Goal: Task Accomplishment & Management: Manage account settings

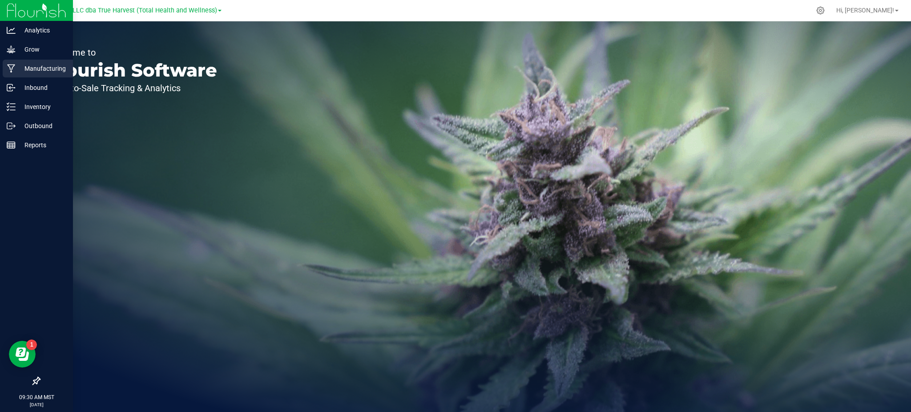
click at [40, 66] on p "Manufacturing" at bounding box center [42, 68] width 53 height 11
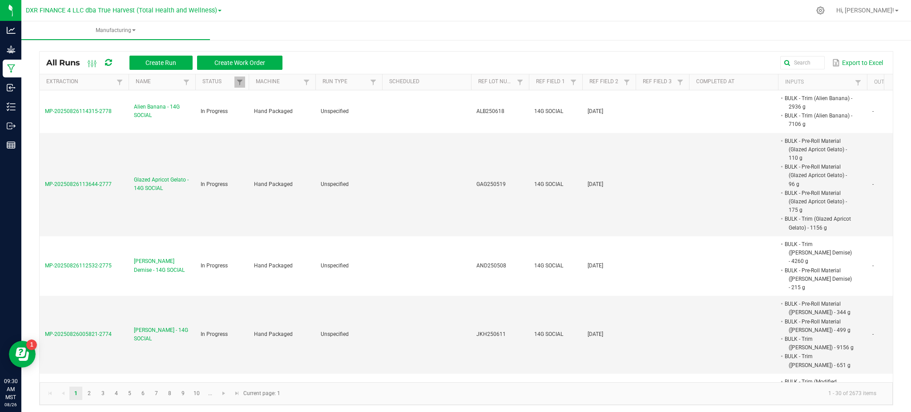
click at [354, 41] on div "All Runs Create Run Create Work Order Export to Excel Extraction Name Status Ma…" at bounding box center [466, 226] width 890 height 376
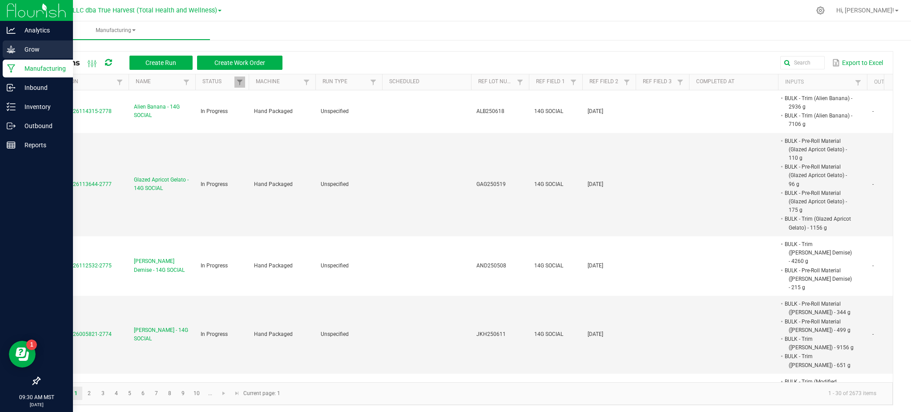
click at [36, 49] on p "Grow" at bounding box center [42, 49] width 53 height 11
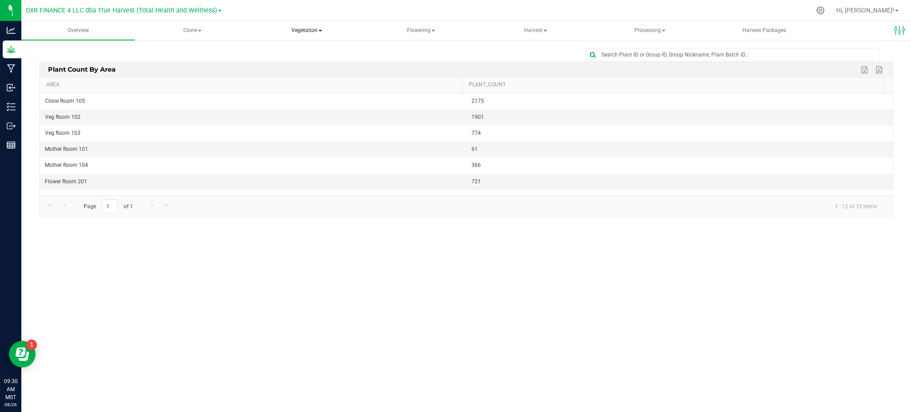
click at [312, 35] on span "Vegetation" at bounding box center [306, 31] width 113 height 18
click at [316, 53] on span "Veg groups" at bounding box center [290, 53] width 56 height 8
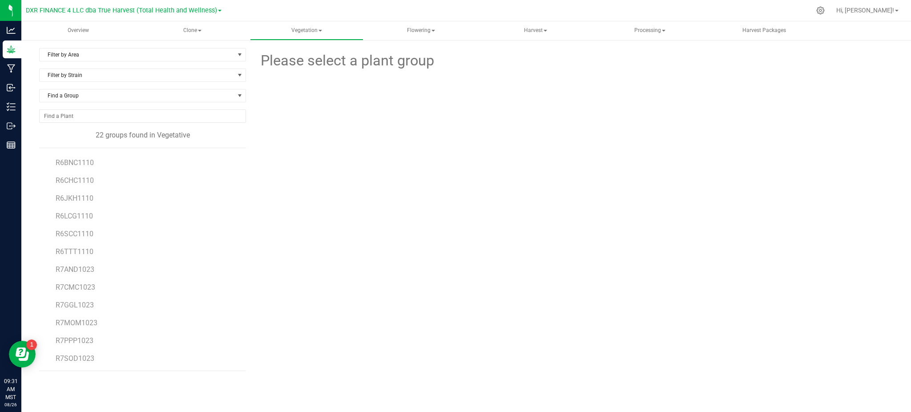
scroll to position [176, 0]
click at [316, 280] on div "Please select a plant group" at bounding box center [573, 209] width 641 height 323
click at [310, 281] on div "Please select a plant group" at bounding box center [573, 209] width 641 height 323
click at [303, 280] on div "Please select a plant group" at bounding box center [573, 209] width 641 height 323
click at [300, 29] on span "Vegetation" at bounding box center [306, 31] width 113 height 18
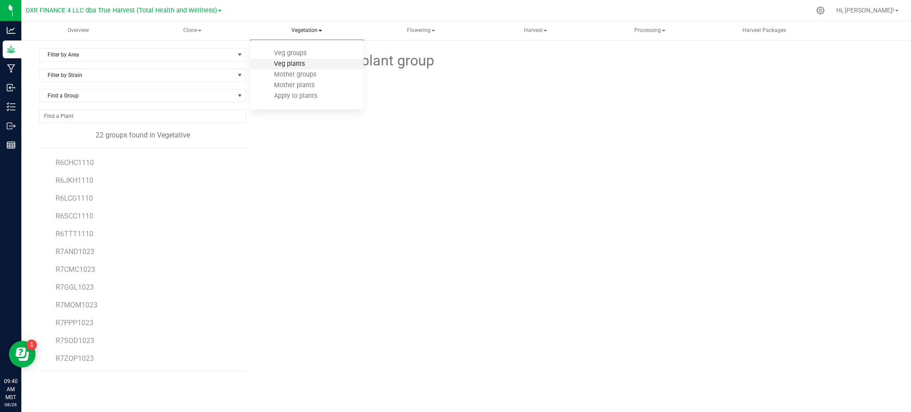
click at [289, 64] on span "Veg plants" at bounding box center [289, 64] width 55 height 8
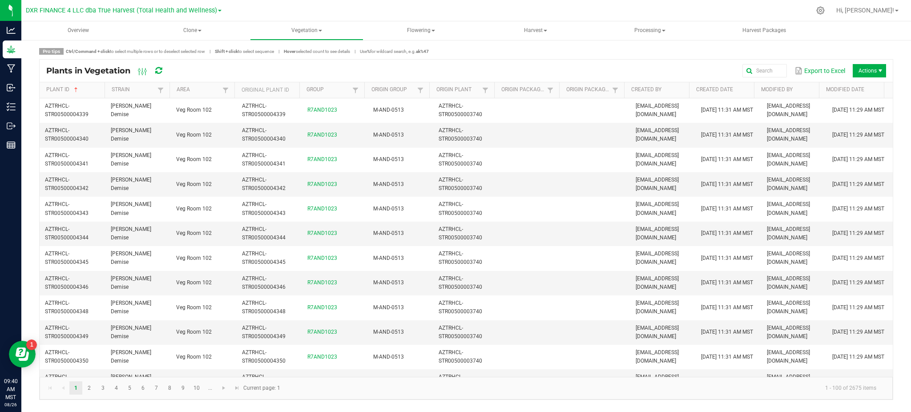
click at [645, 55] on div "Pro tips Ctrl/Command + click to select multiple rows or to deselect selected r…" at bounding box center [466, 224] width 854 height 352
click at [875, 71] on span "Actions" at bounding box center [869, 70] width 33 height 13
click at [865, 88] on span "Destroy plants" at bounding box center [871, 89] width 67 height 8
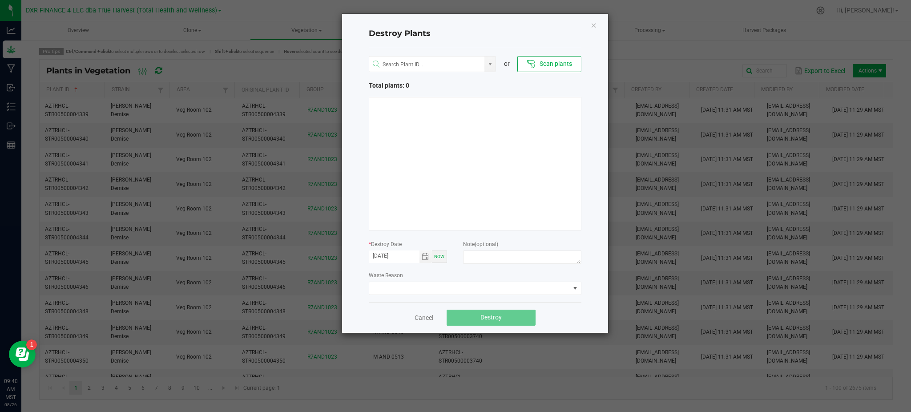
click at [668, 56] on ngb-modal-window "Destroy Plants or Scan plants Total plants: 0 * Destroy Date [DATE] Now Note (o…" at bounding box center [459, 206] width 918 height 412
click at [646, 56] on ngb-modal-window "Destroy Plants or Scan plants Total plants: 0 * Destroy Date [DATE] Now Note (o…" at bounding box center [459, 206] width 918 height 412
click at [452, 234] on div "or Scan plants Total plants: 0 * Destroy Date [DATE] Now Note (optional) Waste …" at bounding box center [475, 174] width 213 height 255
click at [423, 255] on span "Toggle calendar" at bounding box center [425, 256] width 7 height 7
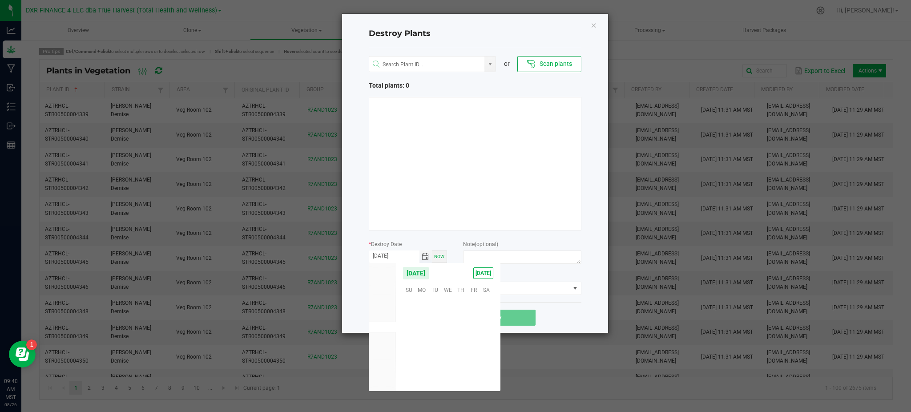
scroll to position [144192, 0]
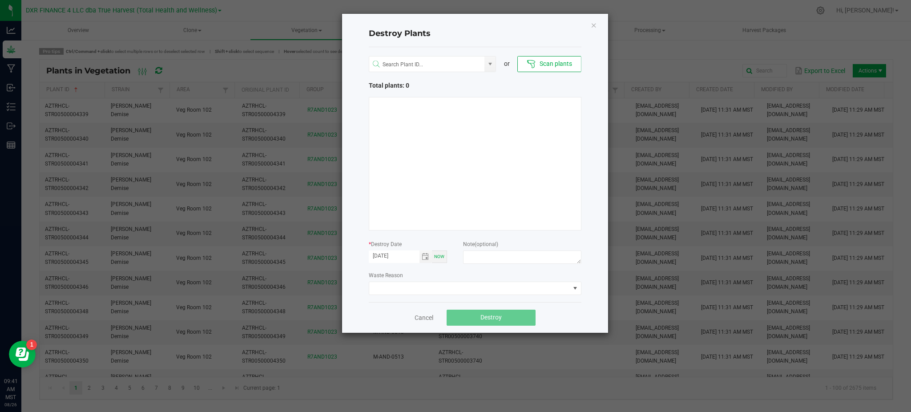
click at [361, 178] on div "Destroy Plants or Scan plants Total plants: 0 * Destroy Date [DATE] Now Note (o…" at bounding box center [475, 173] width 266 height 319
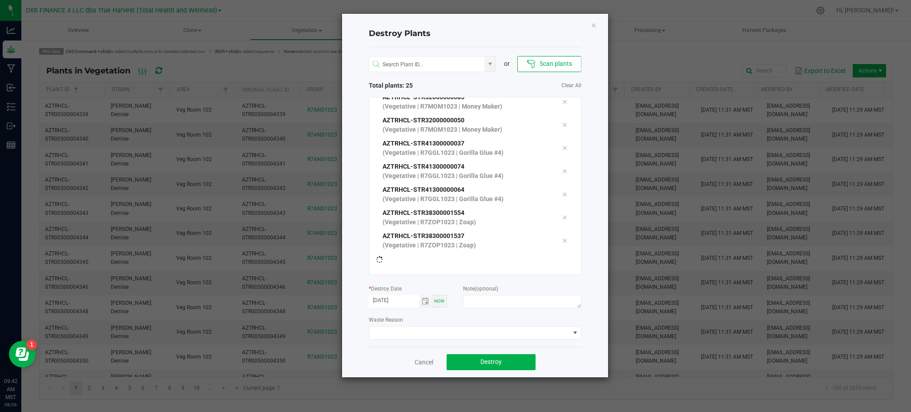
scroll to position [415, 0]
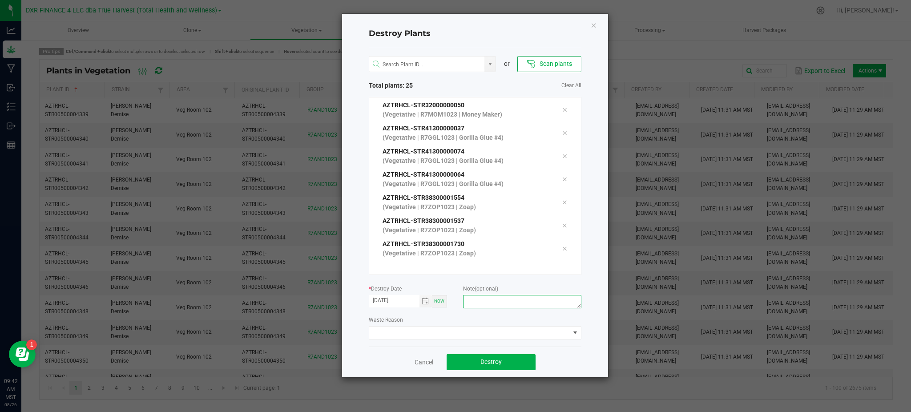
click at [522, 306] on textarea at bounding box center [522, 301] width 118 height 13
type textarea "[MEDICAL_DATA] (V - [GEOGRAPHIC_DATA])"
click at [524, 363] on button "Destroy" at bounding box center [491, 362] width 89 height 16
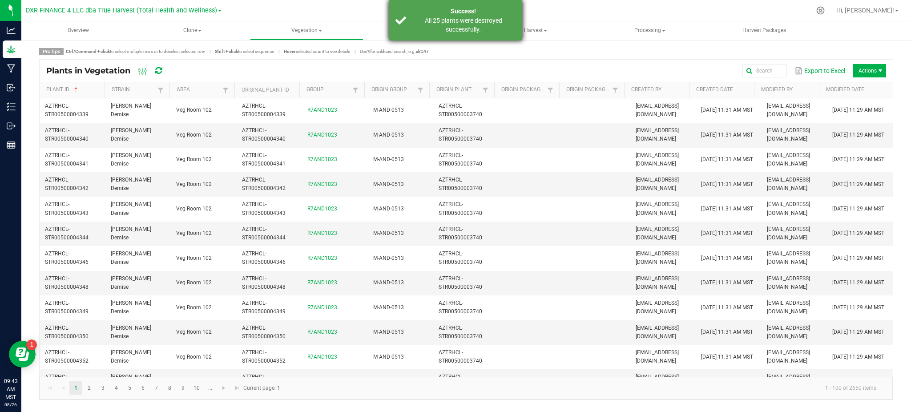
click at [457, 22] on div "All 25 plants were destroyed successfully." at bounding box center [463, 25] width 105 height 18
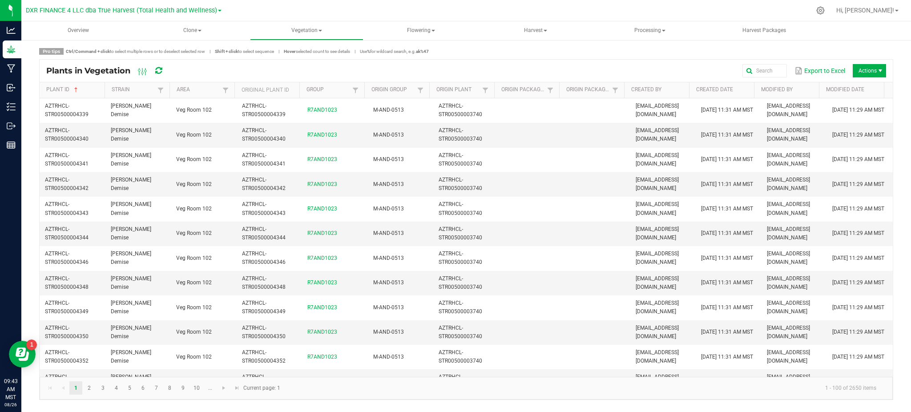
click at [481, 48] on div "Pro tips Ctrl/Command + click to select multiple rows or to deselect selected r…" at bounding box center [466, 51] width 854 height 7
click at [486, 49] on div "Pro tips Ctrl/Command + click to select multiple rows or to deselect selected r…" at bounding box center [466, 51] width 854 height 7
click at [679, 69] on div "Export to Excel Actions" at bounding box center [531, 70] width 709 height 15
click at [309, 32] on span "Vegetation" at bounding box center [306, 31] width 113 height 18
click at [281, 55] on span "Veg groups" at bounding box center [290, 53] width 56 height 8
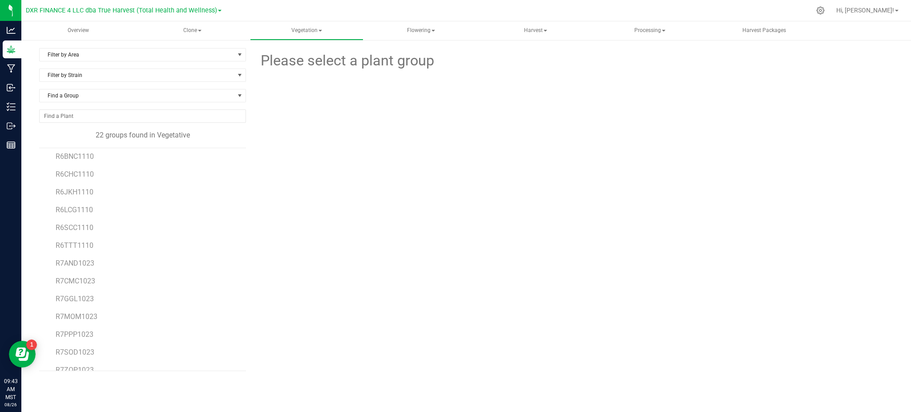
scroll to position [176, 0]
click at [79, 254] on span "R7AND1023" at bounding box center [75, 251] width 39 height 8
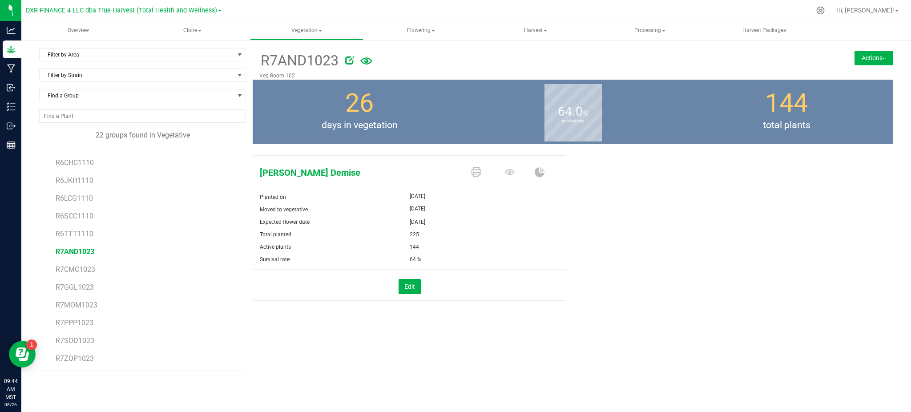
click at [880, 62] on button "Actions" at bounding box center [873, 58] width 39 height 14
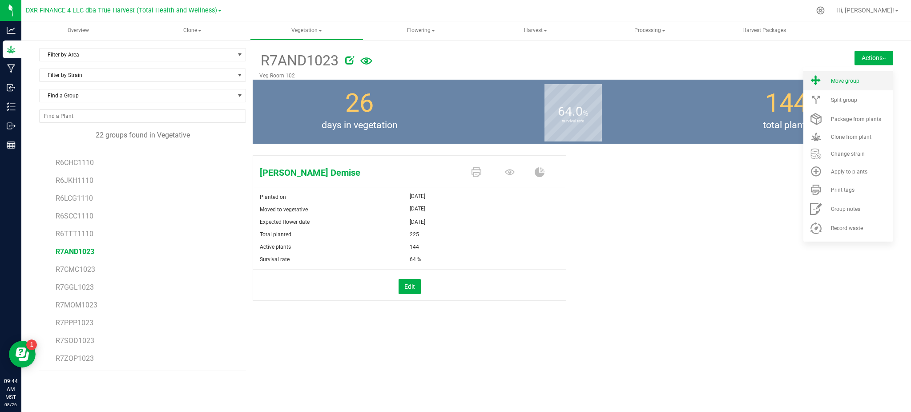
click at [846, 75] on li "Move group" at bounding box center [848, 80] width 90 height 19
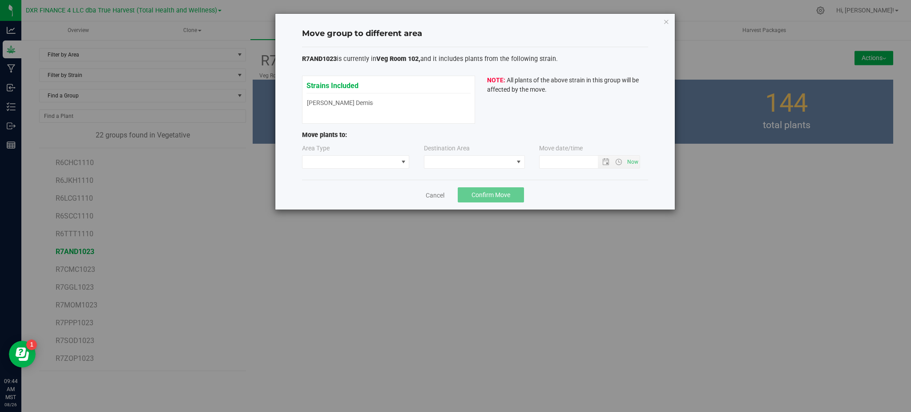
type input "[DATE] 9:44 AM"
click at [359, 159] on span at bounding box center [350, 162] width 96 height 12
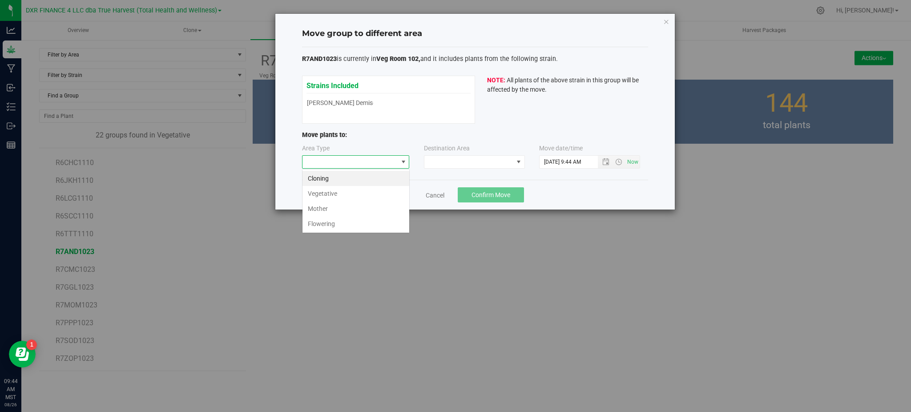
scroll to position [13, 107]
drag, startPoint x: 323, startPoint y: 224, endPoint x: 355, endPoint y: 195, distance: 42.5
click at [323, 221] on li "Flowering" at bounding box center [355, 223] width 107 height 15
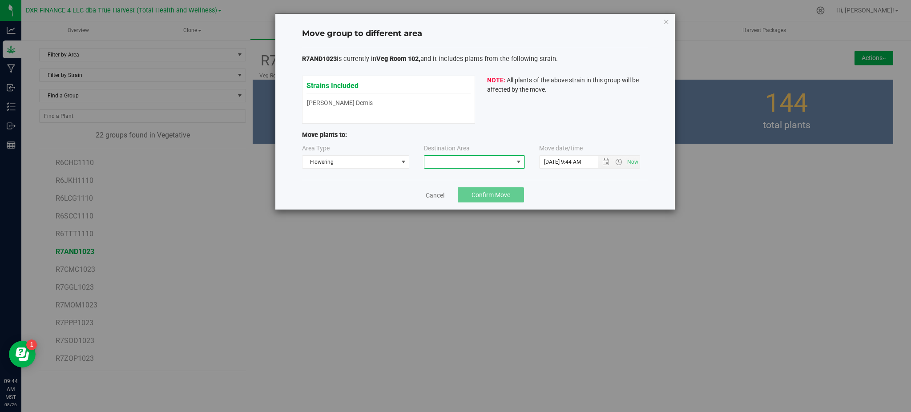
click at [438, 162] on span at bounding box center [468, 162] width 89 height 12
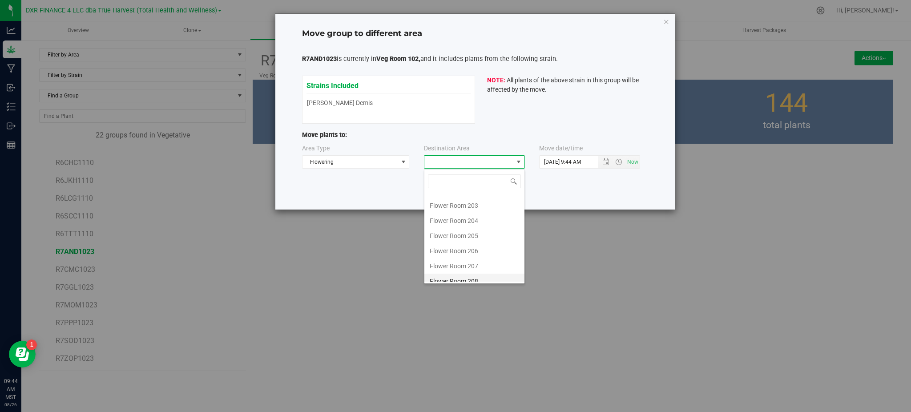
scroll to position [32, 0]
click at [457, 255] on li "Flower Room 207" at bounding box center [474, 258] width 100 height 15
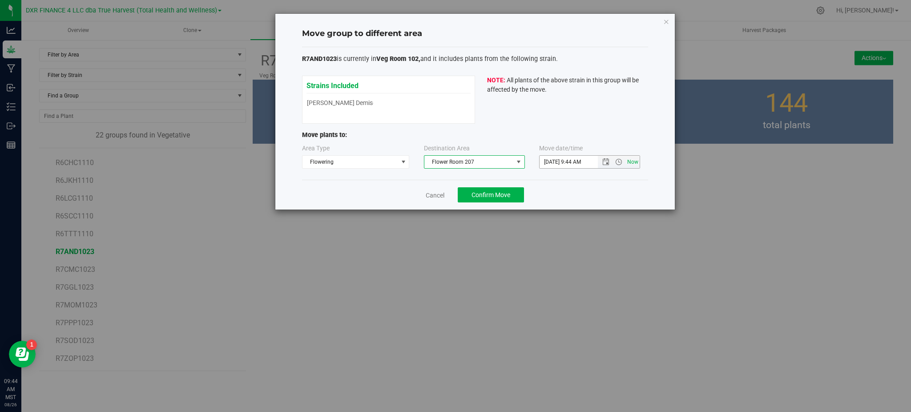
click at [628, 166] on span "Now" at bounding box center [632, 162] width 15 height 13
drag, startPoint x: 588, startPoint y: 176, endPoint x: 529, endPoint y: 179, distance: 59.7
click at [588, 177] on div "R7AND1023 is currently in Veg Room 102, and it includes plants from the followi…" at bounding box center [475, 113] width 346 height 133
click at [572, 183] on div "Cancel Confirm Move" at bounding box center [475, 195] width 346 height 30
click at [481, 197] on span "Confirm Move" at bounding box center [491, 194] width 39 height 7
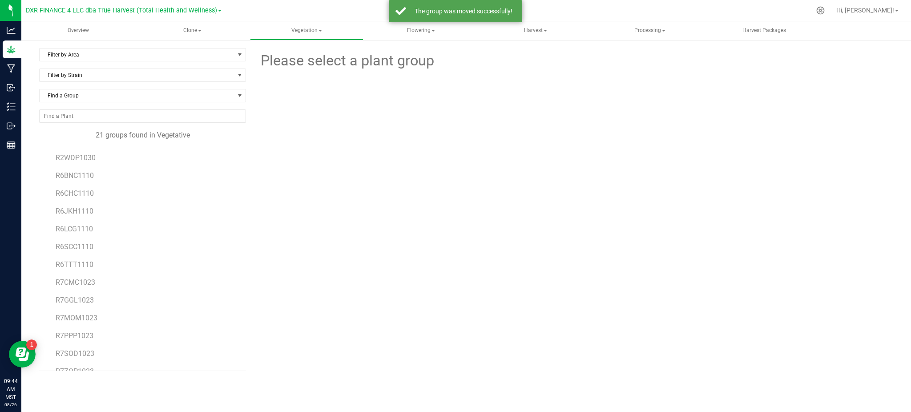
scroll to position [158, 0]
click at [72, 267] on span "R7CMC1023" at bounding box center [76, 269] width 40 height 8
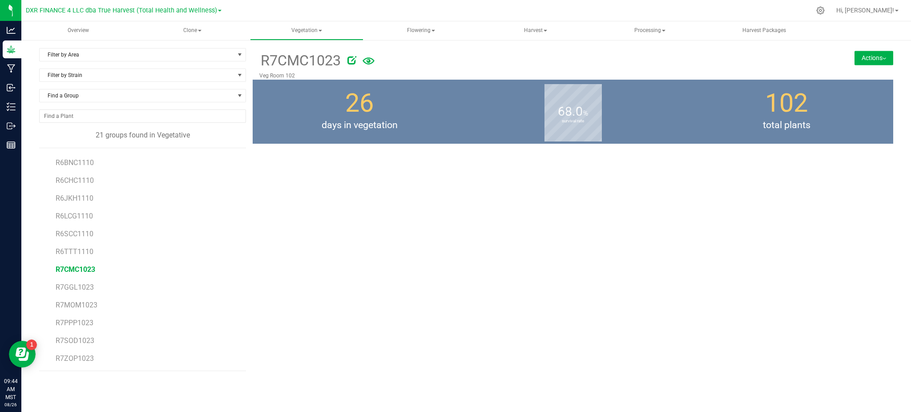
click at [866, 55] on button "Actions" at bounding box center [873, 58] width 39 height 14
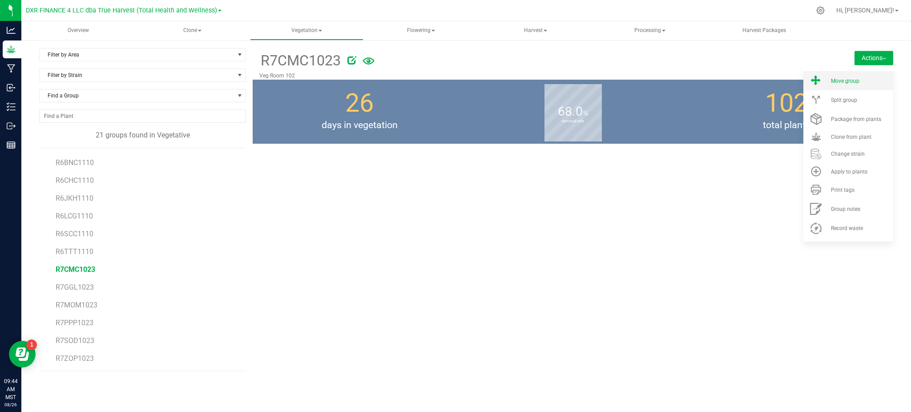
click at [836, 80] on span "Move group" at bounding box center [845, 81] width 28 height 6
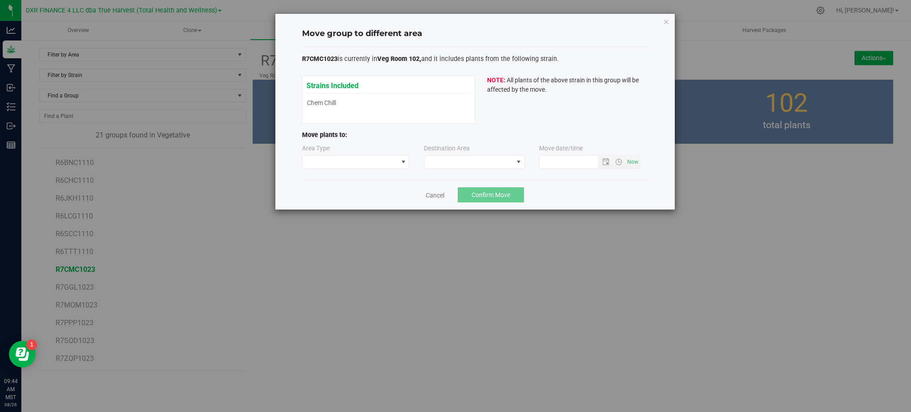
type input "[DATE] 9:44 AM"
click at [361, 164] on span at bounding box center [350, 162] width 96 height 12
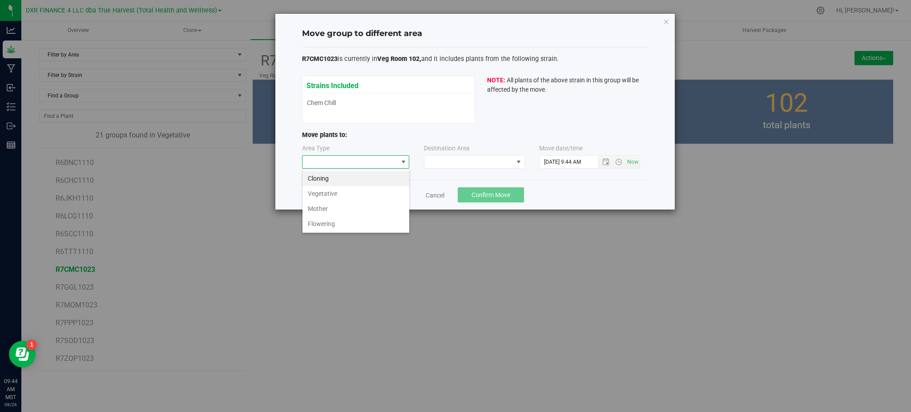
scroll to position [13, 107]
click at [334, 220] on li "Flowering" at bounding box center [355, 223] width 107 height 15
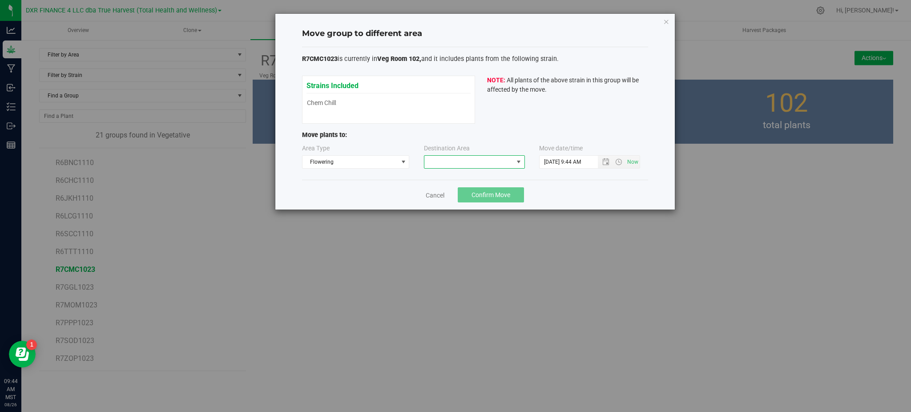
click at [467, 167] on span at bounding box center [468, 162] width 89 height 12
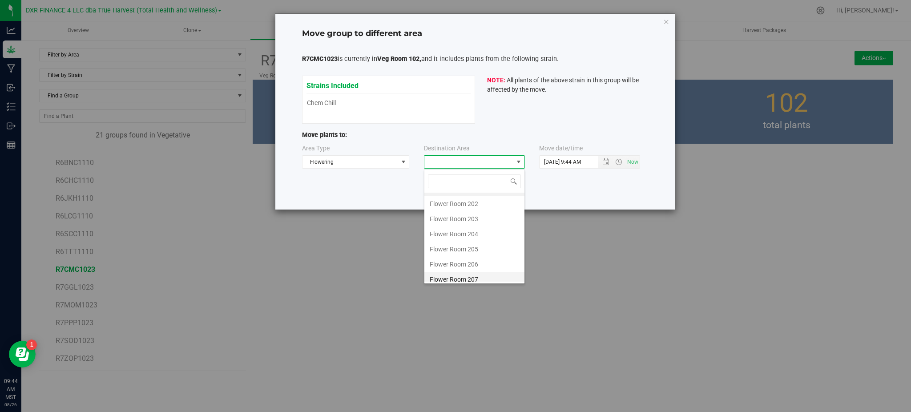
scroll to position [32, 0]
click at [469, 260] on li "Flower Room 207" at bounding box center [474, 258] width 100 height 15
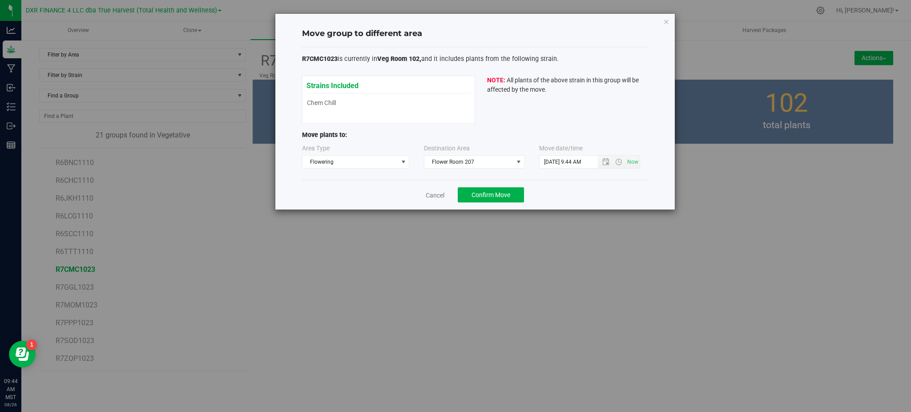
drag, startPoint x: 577, startPoint y: 189, endPoint x: 581, endPoint y: 186, distance: 5.0
click at [578, 189] on div "Cancel Confirm Move" at bounding box center [475, 195] width 346 height 30
click at [606, 161] on span "Open the date view" at bounding box center [605, 161] width 7 height 7
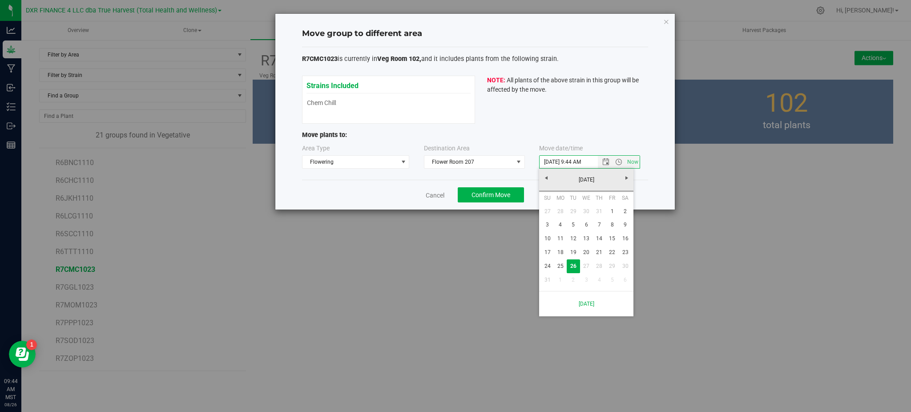
click at [656, 193] on div "Move group to different area R7CMC1023 is currently in Veg Room 102, and it inc…" at bounding box center [474, 112] width 399 height 196
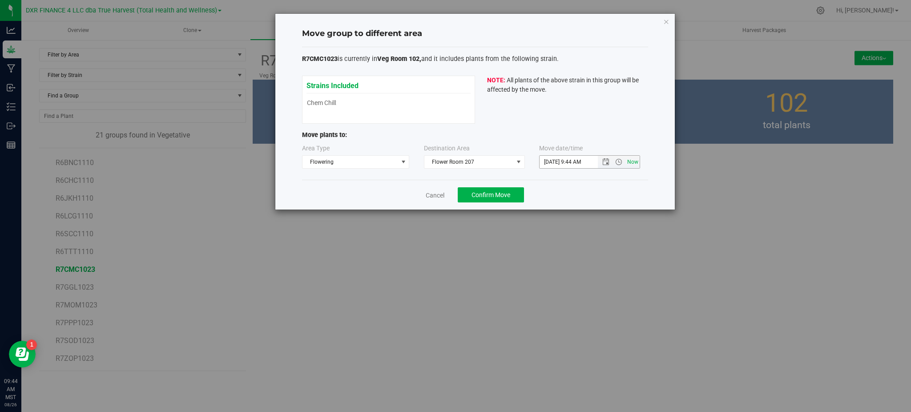
click at [633, 160] on span "Now" at bounding box center [632, 162] width 15 height 13
drag, startPoint x: 609, startPoint y: 185, endPoint x: 523, endPoint y: 185, distance: 85.4
click at [604, 187] on div "Cancel Confirm Move" at bounding box center [475, 195] width 346 height 30
click at [492, 195] on span "Confirm Move" at bounding box center [491, 194] width 39 height 7
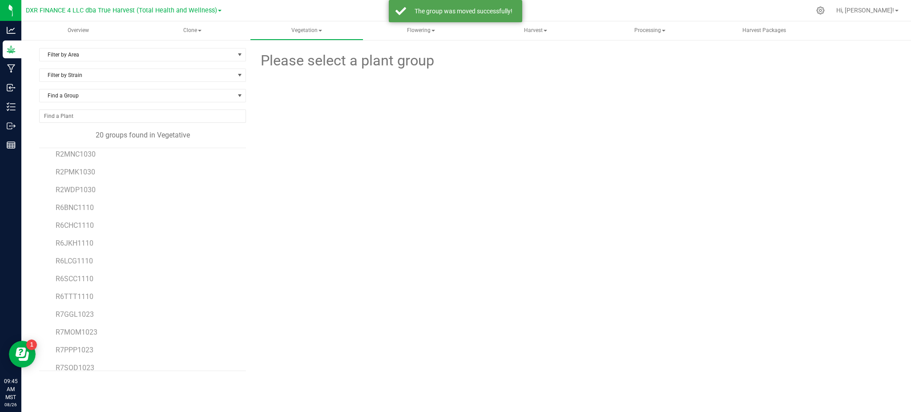
scroll to position [140, 0]
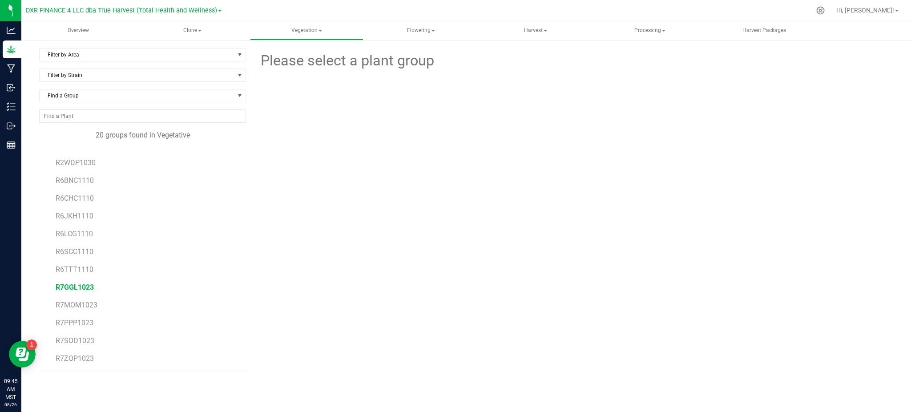
click at [71, 286] on span "R7GGL1023" at bounding box center [75, 287] width 38 height 8
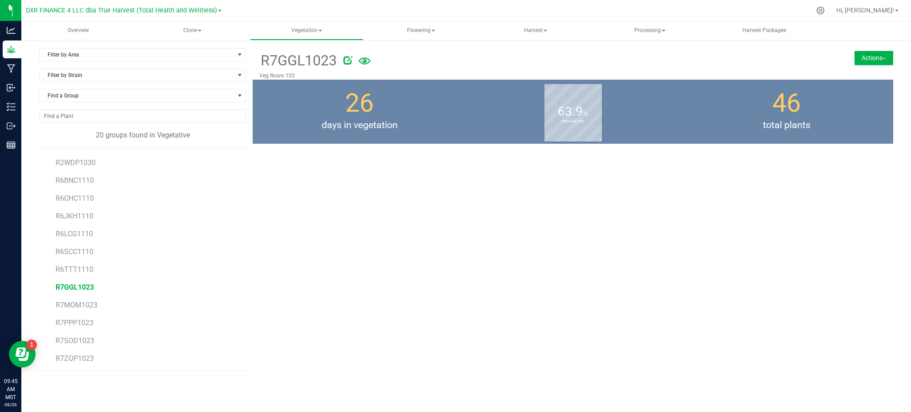
click at [885, 58] on img at bounding box center [885, 59] width 4 height 2
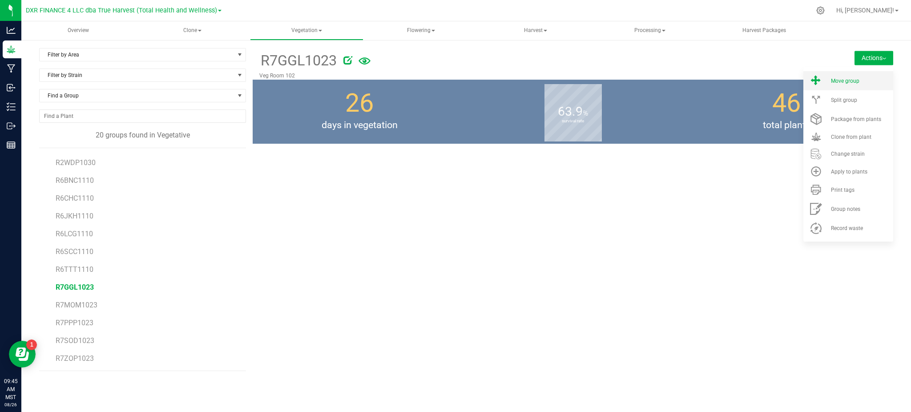
click at [840, 84] on span "Move group" at bounding box center [845, 81] width 28 height 6
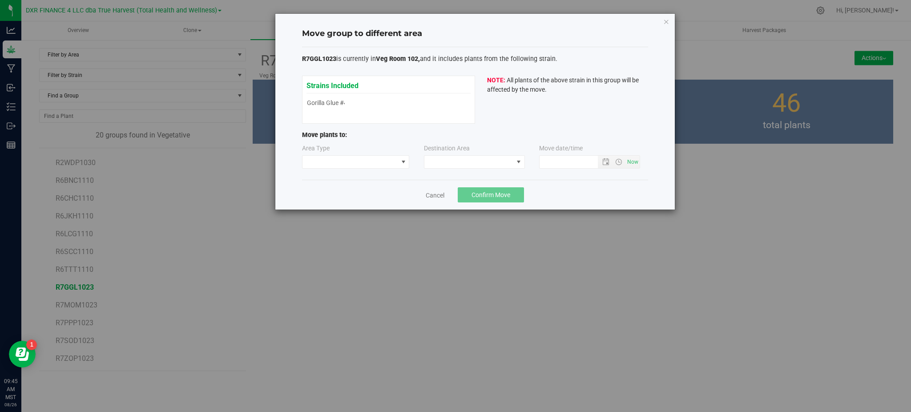
type input "[DATE] 9:45 AM"
click at [382, 164] on span at bounding box center [350, 162] width 96 height 12
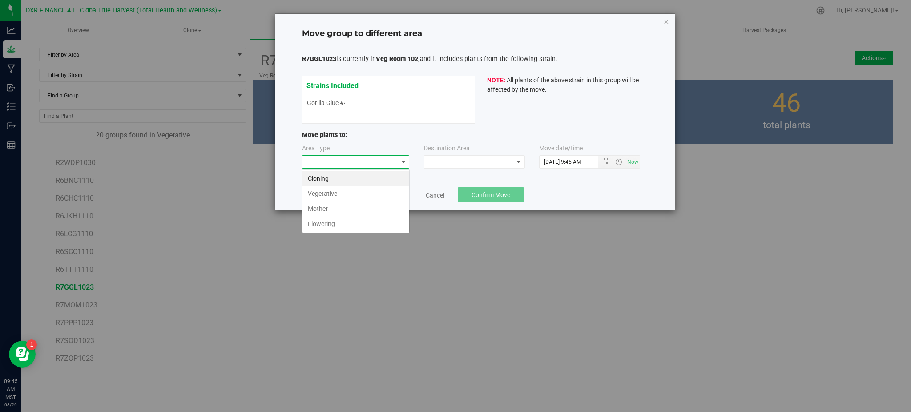
scroll to position [13, 107]
drag, startPoint x: 337, startPoint y: 222, endPoint x: 423, endPoint y: 173, distance: 98.4
click at [338, 220] on li "Flowering" at bounding box center [355, 223] width 107 height 15
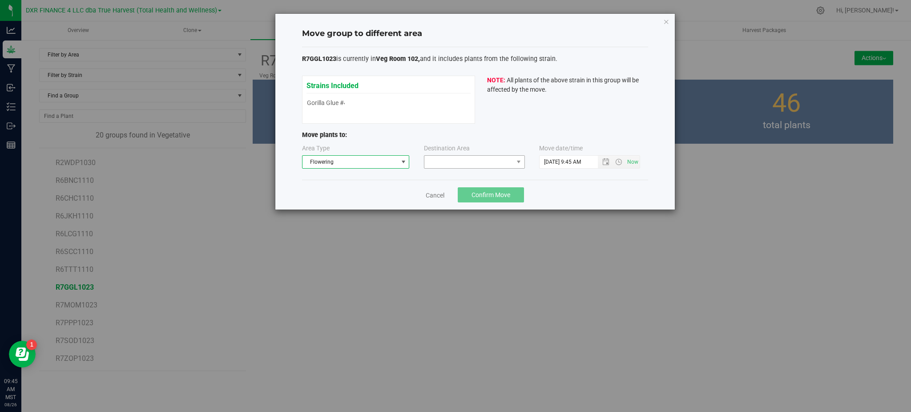
drag, startPoint x: 551, startPoint y: 197, endPoint x: 508, endPoint y: 166, distance: 52.7
click at [551, 196] on div "Cancel Confirm Move" at bounding box center [475, 195] width 346 height 30
drag, startPoint x: 508, startPoint y: 164, endPoint x: 512, endPoint y: 163, distance: 5.0
click at [508, 164] on span at bounding box center [468, 162] width 89 height 12
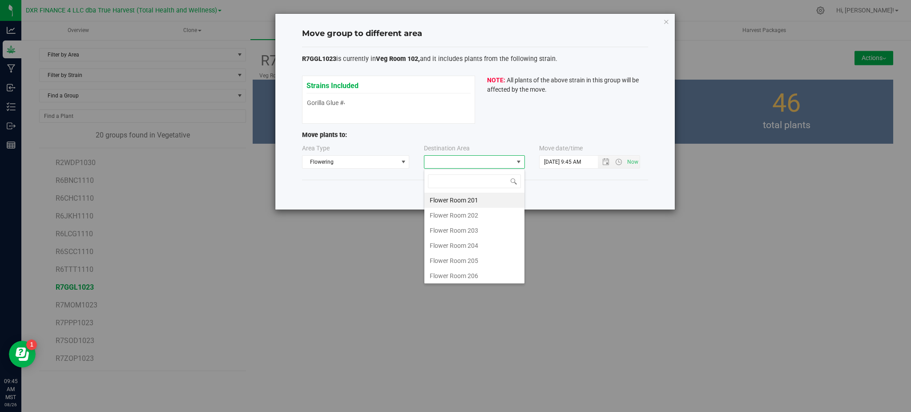
scroll to position [32, 0]
click at [475, 257] on li "Flower Room 207" at bounding box center [474, 258] width 100 height 15
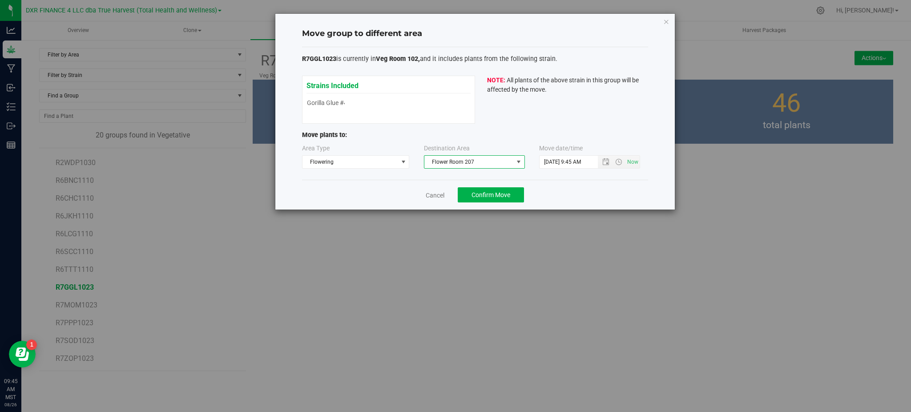
click at [588, 196] on div "Cancel Confirm Move" at bounding box center [475, 195] width 346 height 30
click at [484, 191] on span "Confirm Move" at bounding box center [491, 194] width 39 height 7
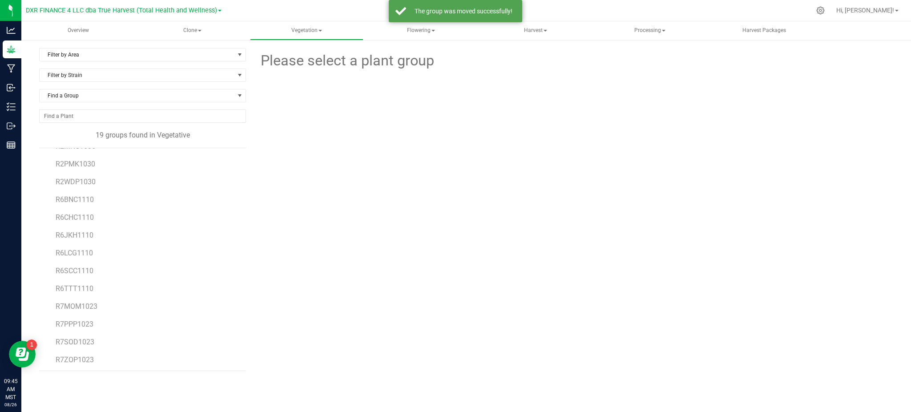
scroll to position [122, 0]
click at [77, 306] on span "R7MOM1023" at bounding box center [77, 305] width 42 height 8
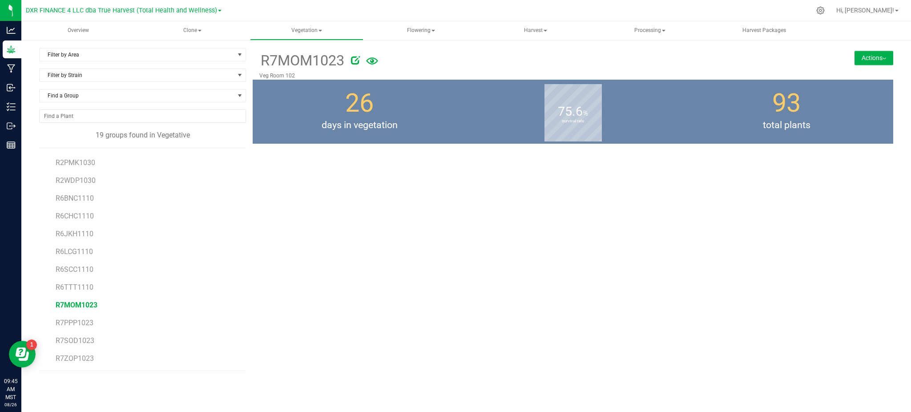
click at [878, 58] on button "Actions" at bounding box center [873, 58] width 39 height 14
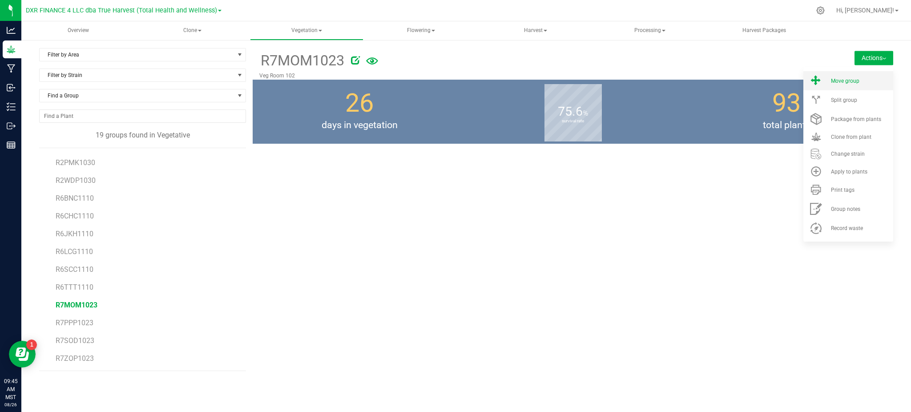
click at [836, 81] on span "Move group" at bounding box center [845, 81] width 28 height 6
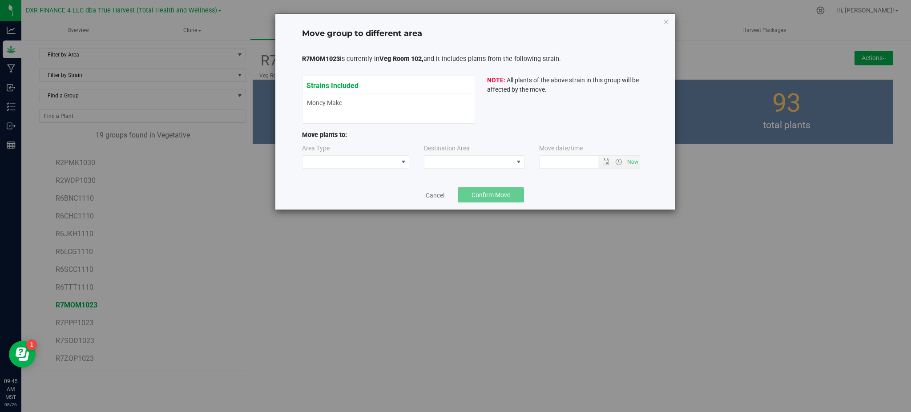
type input "[DATE] 9:45 AM"
drag, startPoint x: 347, startPoint y: 155, endPoint x: 355, endPoint y: 148, distance: 10.7
click at [350, 153] on div "Area Type" at bounding box center [356, 156] width 109 height 25
click at [364, 171] on div "Area Type Destination Area Move date/time [DATE] 9:45 AM" at bounding box center [475, 158] width 346 height 29
click at [373, 162] on span at bounding box center [350, 162] width 96 height 12
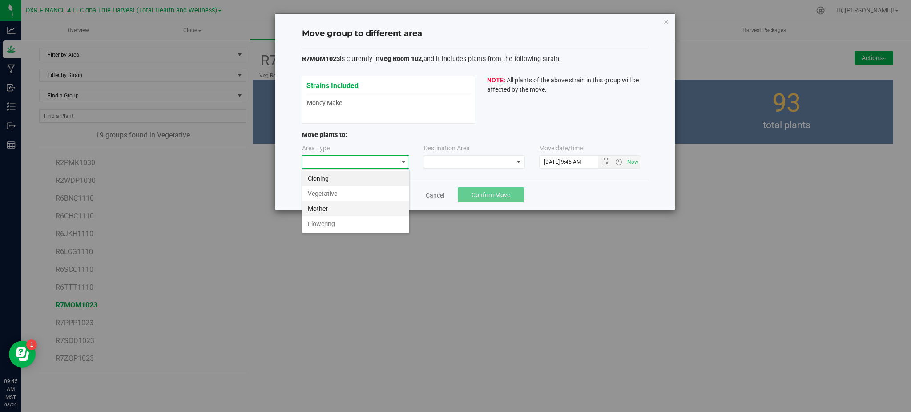
scroll to position [13, 107]
click at [349, 229] on li "Flowering" at bounding box center [355, 223] width 107 height 15
drag, startPoint x: 590, startPoint y: 196, endPoint x: 488, endPoint y: 171, distance: 104.4
click at [589, 196] on div "Cancel Confirm Move" at bounding box center [475, 195] width 346 height 30
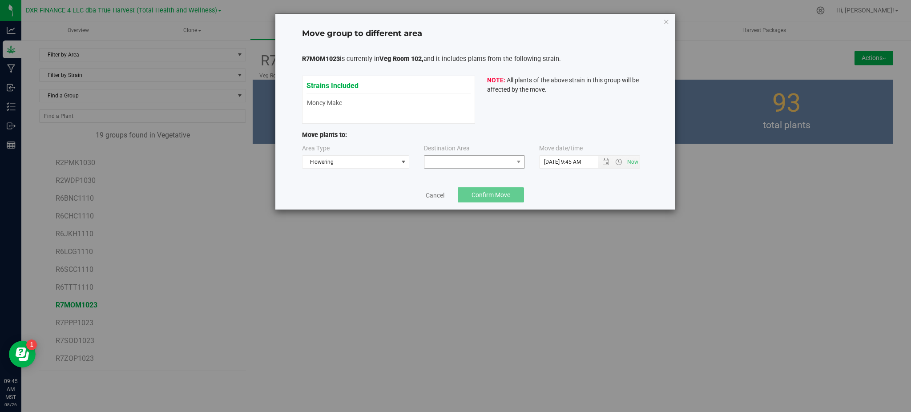
click at [486, 169] on div "Area Type Flowering Destination Area Move date/time" at bounding box center [475, 158] width 346 height 29
click at [482, 163] on span at bounding box center [468, 162] width 89 height 12
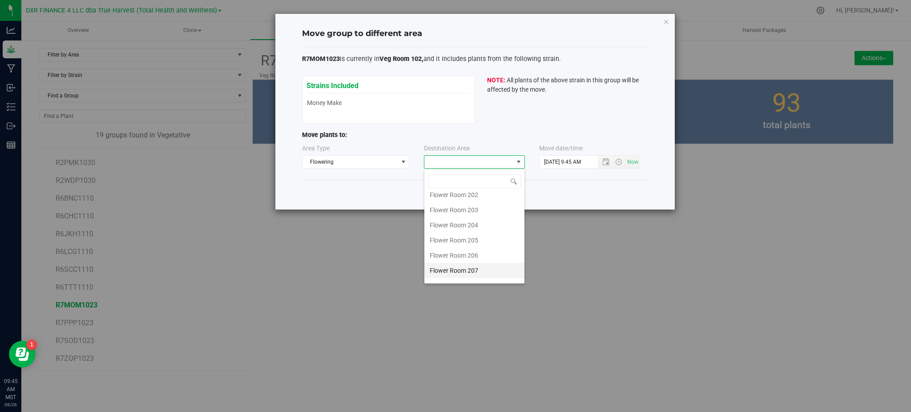
scroll to position [32, 0]
click at [468, 259] on li "Flower Room 207" at bounding box center [474, 258] width 100 height 15
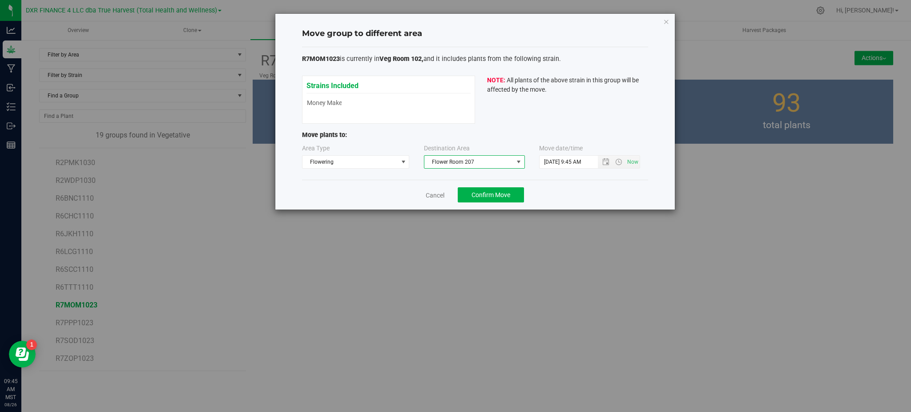
drag, startPoint x: 573, startPoint y: 195, endPoint x: 598, endPoint y: 172, distance: 33.7
click at [576, 192] on div "Cancel Confirm Move" at bounding box center [475, 195] width 346 height 30
click at [478, 191] on span "Confirm Move" at bounding box center [491, 194] width 39 height 7
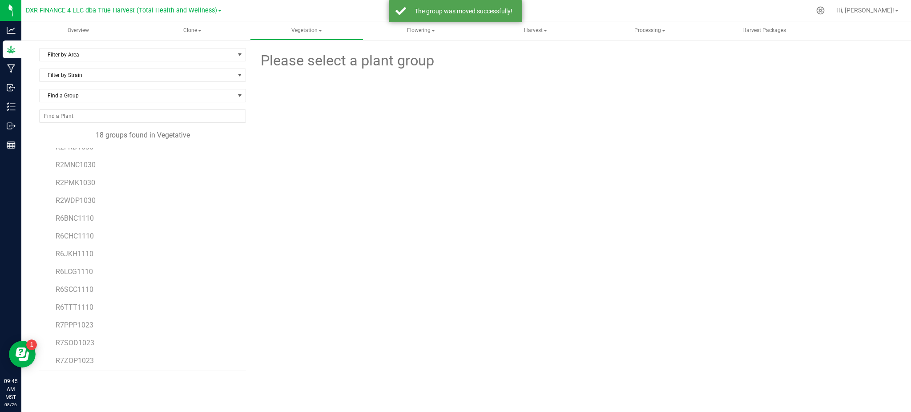
scroll to position [105, 0]
click at [81, 327] on li "R7PPP1023" at bounding box center [148, 319] width 184 height 18
click at [83, 324] on span "R7PPP1023" at bounding box center [75, 322] width 38 height 8
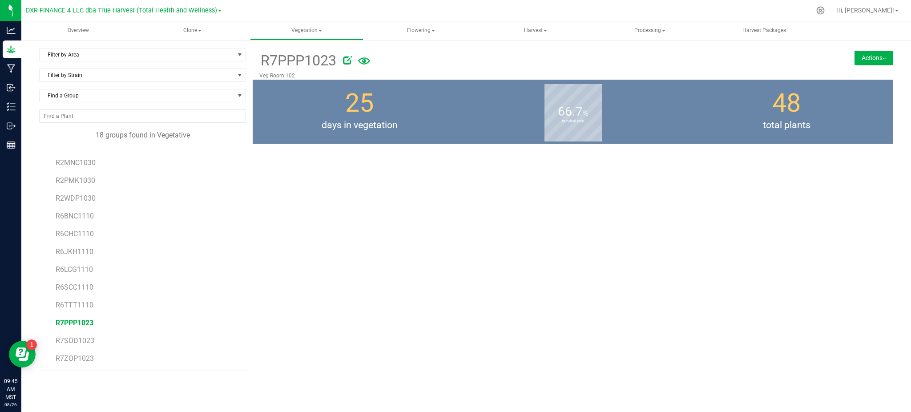
click at [870, 52] on button "Actions" at bounding box center [873, 58] width 39 height 14
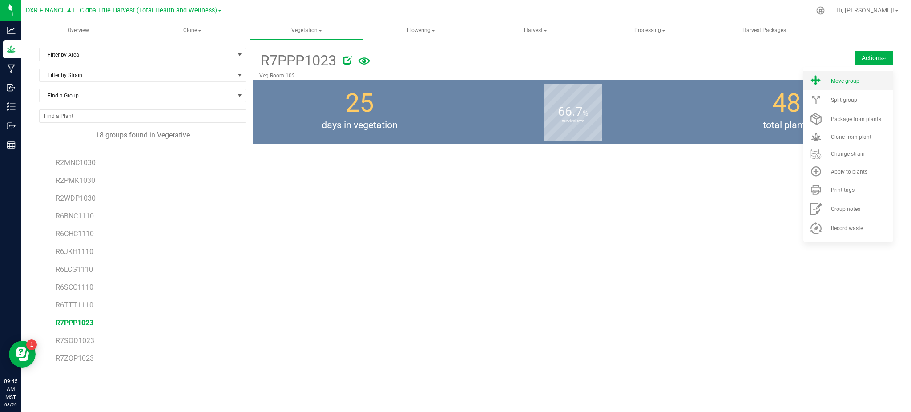
click at [829, 85] on li "Move group" at bounding box center [848, 80] width 90 height 19
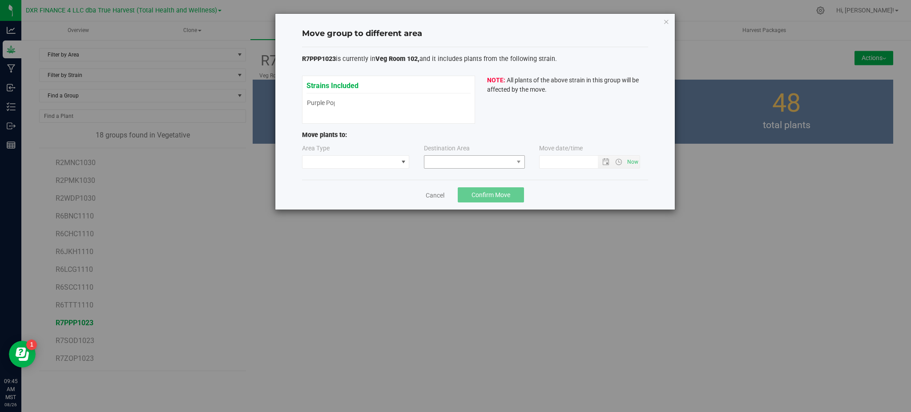
type input "[DATE] 9:45 AM"
click at [391, 163] on span at bounding box center [350, 162] width 96 height 12
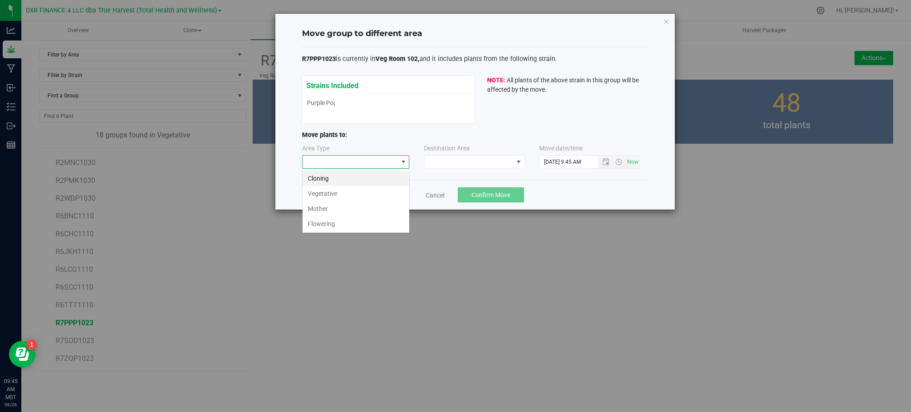
scroll to position [13, 107]
click at [359, 223] on li "Flowering" at bounding box center [355, 223] width 107 height 15
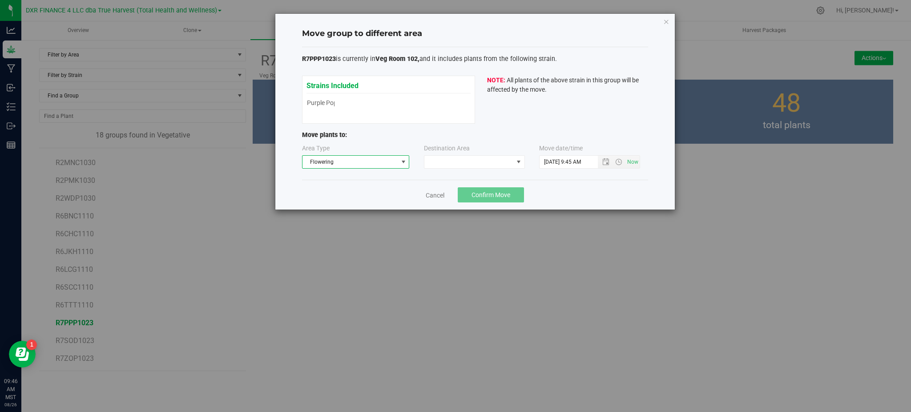
drag, startPoint x: 595, startPoint y: 189, endPoint x: 515, endPoint y: 167, distance: 83.1
click at [595, 189] on div "Cancel Confirm Move" at bounding box center [475, 195] width 346 height 30
click at [512, 166] on span at bounding box center [468, 162] width 89 height 12
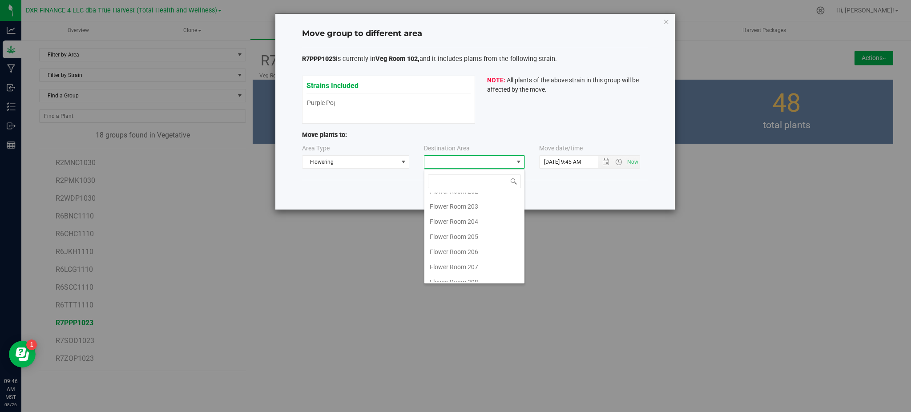
scroll to position [32, 0]
drag, startPoint x: 470, startPoint y: 257, endPoint x: 476, endPoint y: 255, distance: 5.5
click at [473, 256] on li "Flower Room 207" at bounding box center [474, 258] width 100 height 15
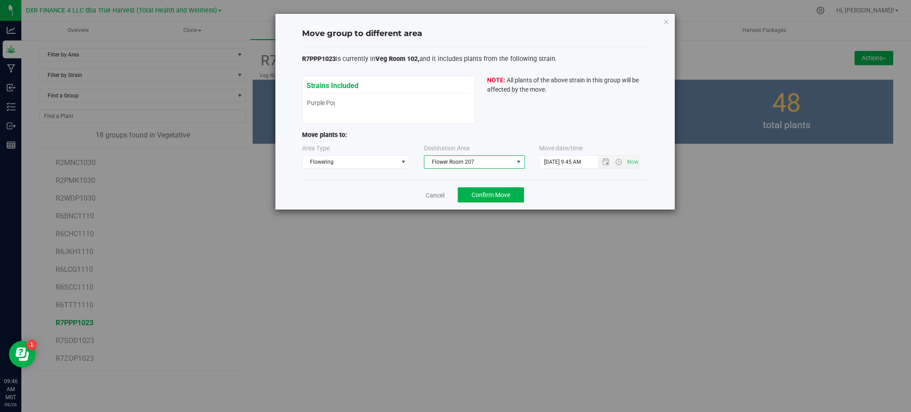
drag, startPoint x: 580, startPoint y: 197, endPoint x: 586, endPoint y: 192, distance: 8.2
click at [582, 196] on div "Cancel Confirm Move" at bounding box center [475, 195] width 346 height 30
click at [509, 193] on span "Confirm Move" at bounding box center [491, 194] width 39 height 7
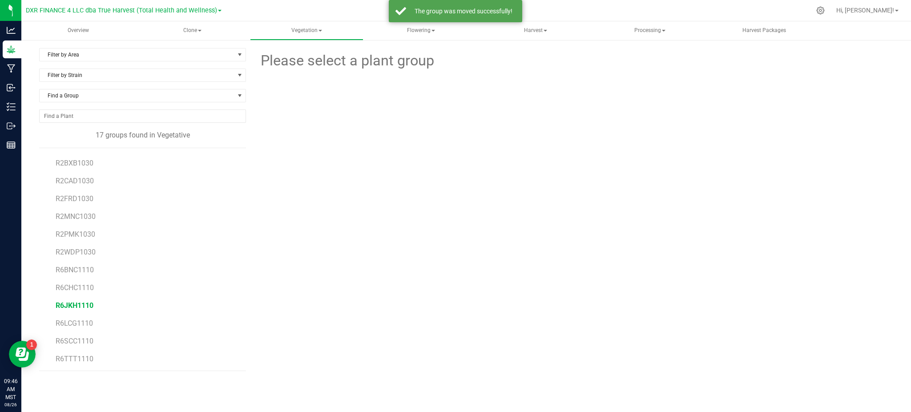
scroll to position [87, 0]
click at [81, 346] on li "R7SOD1023" at bounding box center [148, 337] width 184 height 18
click at [80, 339] on span "R7SOD1023" at bounding box center [75, 340] width 38 height 8
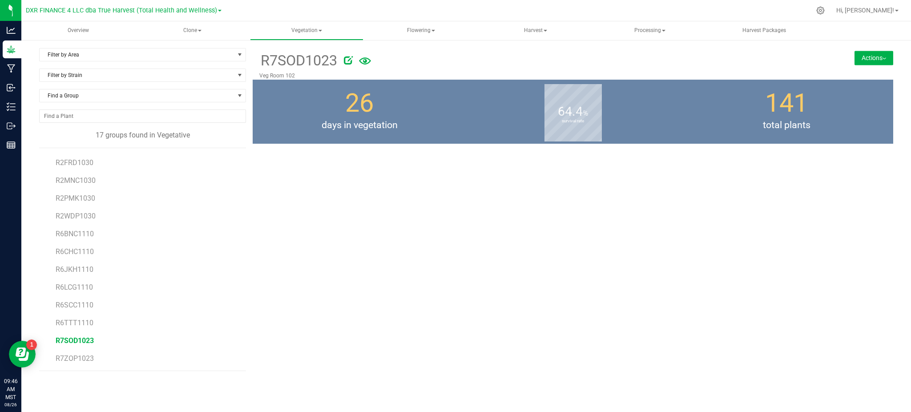
click at [876, 53] on button "Actions" at bounding box center [873, 58] width 39 height 14
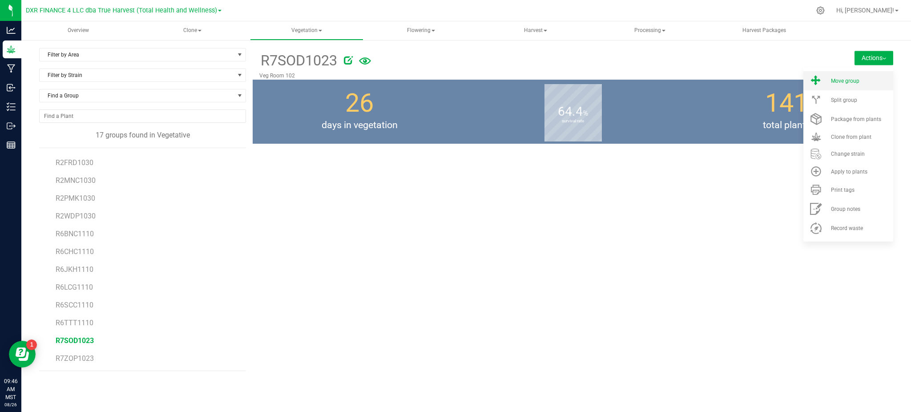
click at [830, 79] on li "Move group" at bounding box center [848, 80] width 90 height 19
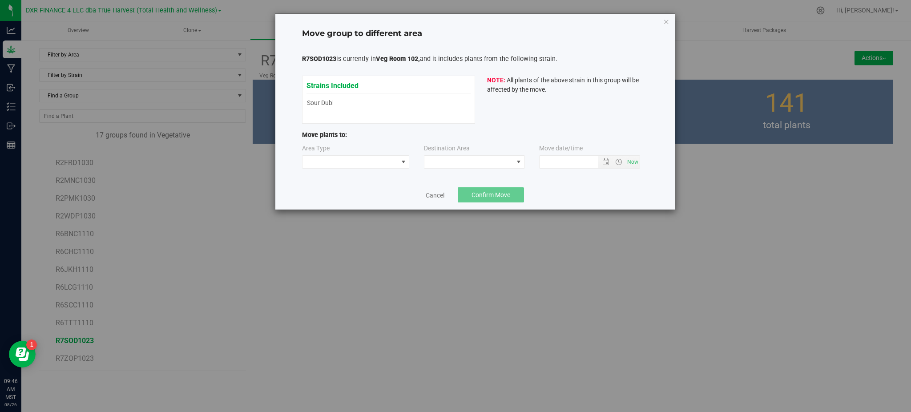
type input "[DATE] 9:46 AM"
drag, startPoint x: 343, startPoint y: 168, endPoint x: 357, endPoint y: 167, distance: 13.8
click at [344, 168] on span at bounding box center [350, 162] width 96 height 12
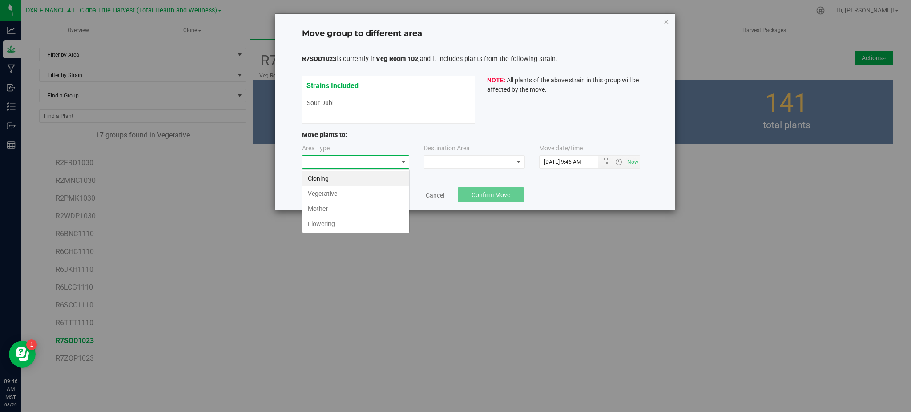
scroll to position [13, 107]
drag, startPoint x: 354, startPoint y: 222, endPoint x: 518, endPoint y: 200, distance: 165.1
click at [355, 222] on li "Flowering" at bounding box center [355, 223] width 107 height 15
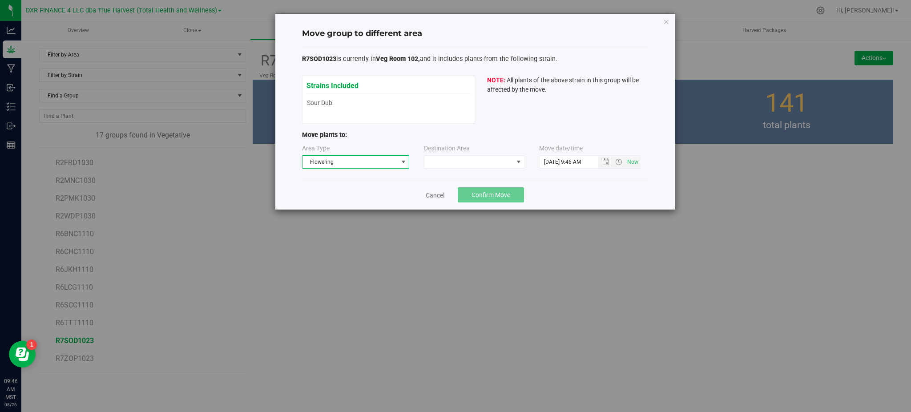
click at [545, 197] on div "Cancel Confirm Move" at bounding box center [475, 195] width 346 height 30
click at [488, 162] on span at bounding box center [468, 162] width 89 height 12
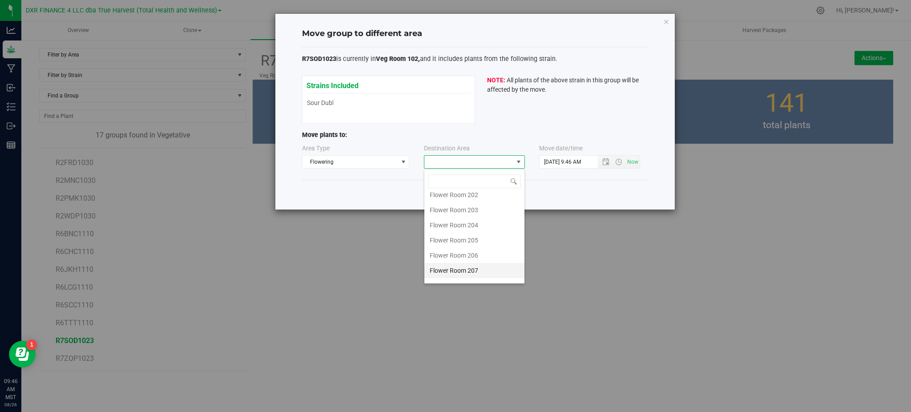
scroll to position [32, 0]
click at [470, 262] on li "Flower Room 207" at bounding box center [474, 258] width 100 height 15
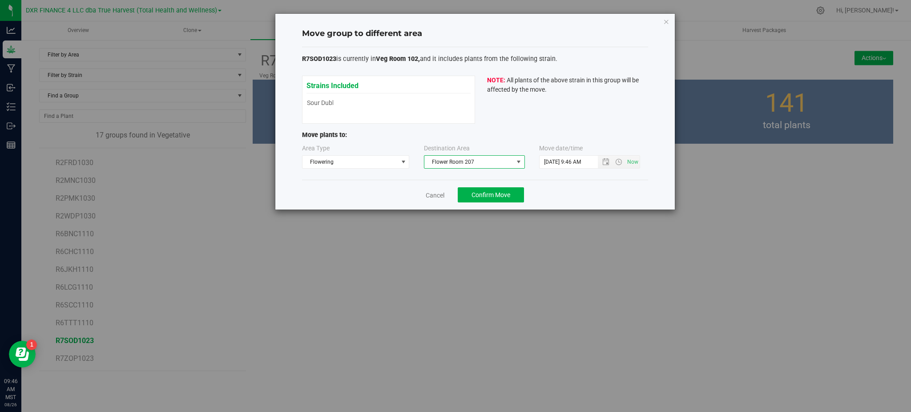
click at [601, 196] on div "Cancel Confirm Move" at bounding box center [475, 195] width 346 height 30
click at [593, 179] on div "R7SOD1023 is currently in Veg Room 102, and it includes plants from the followi…" at bounding box center [475, 113] width 346 height 133
drag, startPoint x: 489, startPoint y: 195, endPoint x: 499, endPoint y: 191, distance: 10.2
click at [489, 195] on span "Confirm Move" at bounding box center [491, 194] width 39 height 7
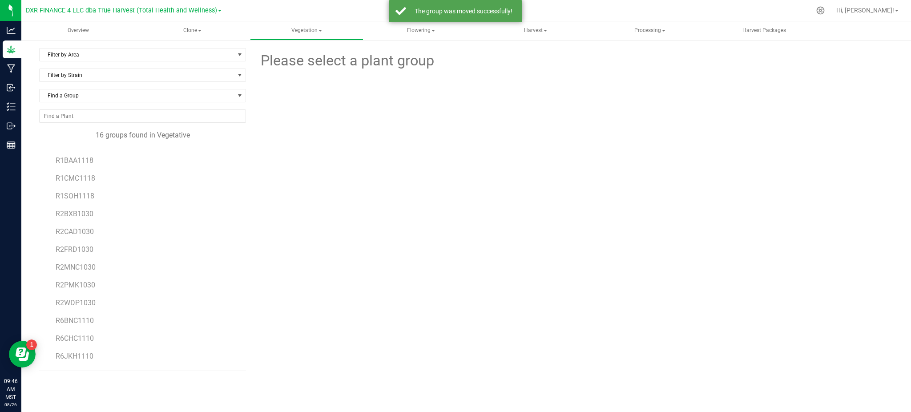
scroll to position [69, 0]
click at [79, 362] on span "R7ZOP1023" at bounding box center [75, 358] width 38 height 8
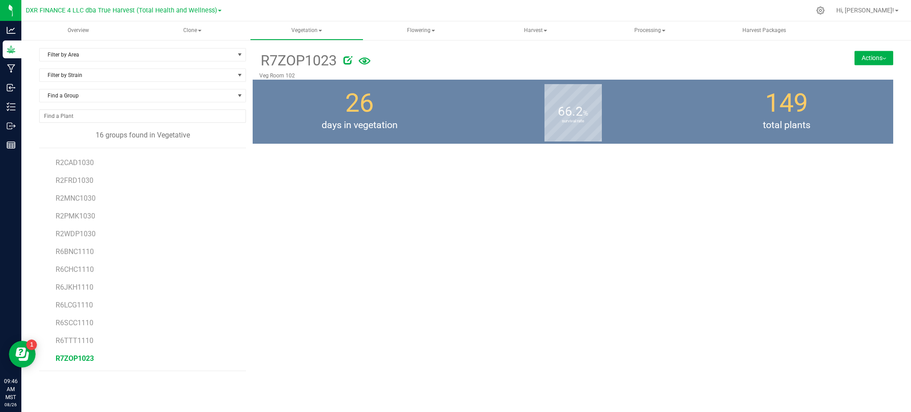
drag, startPoint x: 772, startPoint y: 217, endPoint x: 909, endPoint y: 73, distance: 198.5
click at [779, 212] on div "R7ZOP1023 Veg Room 102 Actions Move group Split group" at bounding box center [573, 209] width 641 height 323
click at [870, 56] on button "Actions" at bounding box center [873, 58] width 39 height 14
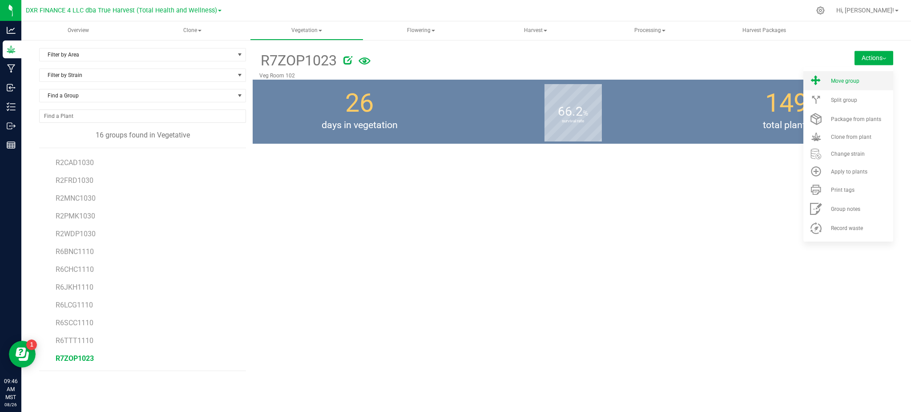
click at [862, 83] on div "Move group" at bounding box center [861, 81] width 60 height 6
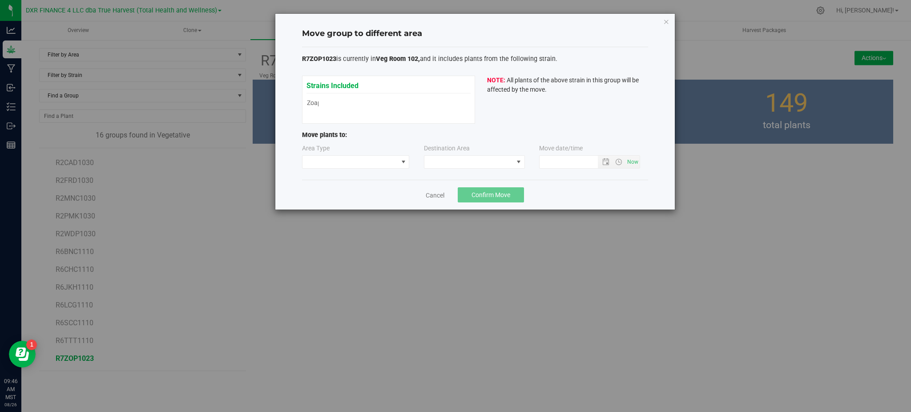
type input "[DATE] 9:46 AM"
click at [334, 164] on span at bounding box center [350, 162] width 96 height 12
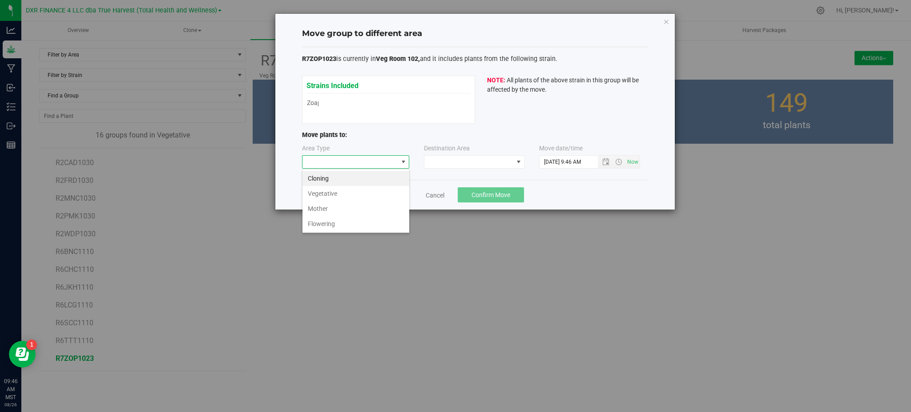
scroll to position [13, 107]
click at [330, 218] on li "Flowering" at bounding box center [355, 223] width 107 height 15
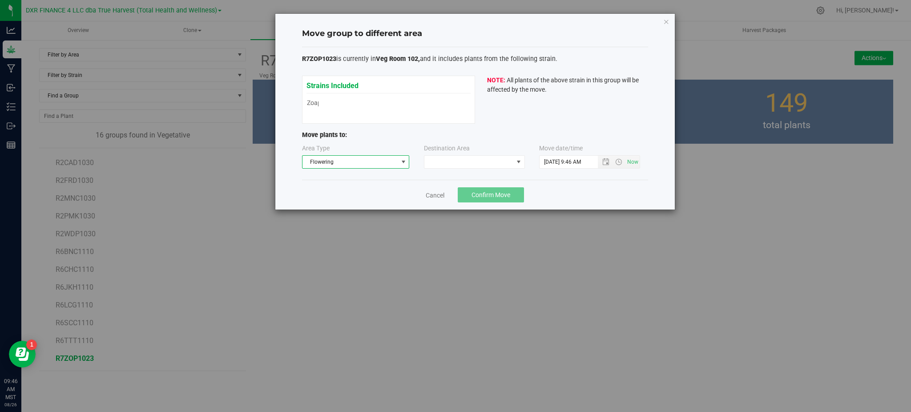
drag, startPoint x: 586, startPoint y: 181, endPoint x: 528, endPoint y: 155, distance: 63.5
click at [585, 181] on div "Cancel Confirm Move" at bounding box center [475, 195] width 346 height 30
drag, startPoint x: 507, startPoint y: 161, endPoint x: 513, endPoint y: 156, distance: 7.7
click at [508, 160] on span at bounding box center [468, 162] width 89 height 12
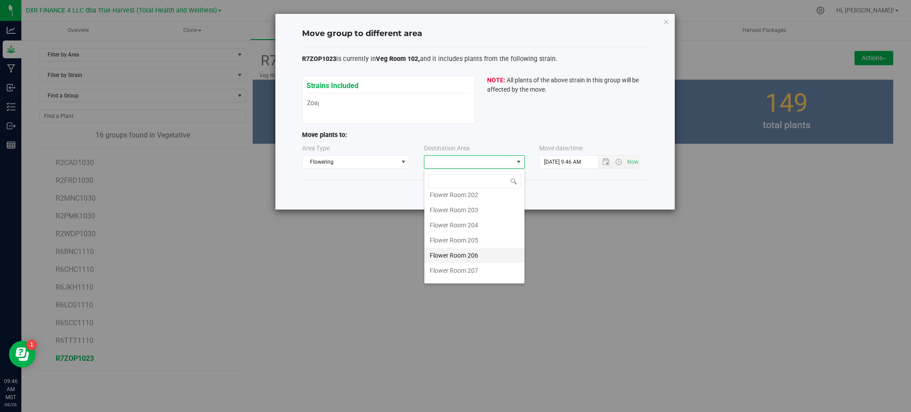
scroll to position [32, 0]
click at [468, 260] on li "Flower Room 207" at bounding box center [474, 258] width 100 height 15
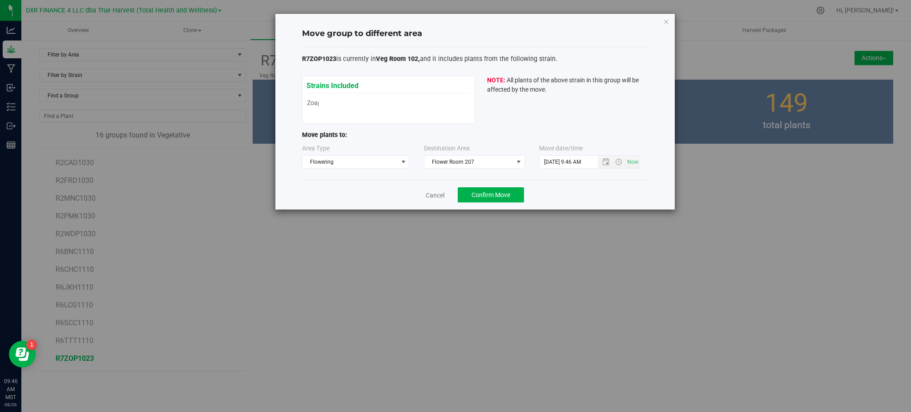
click at [600, 193] on div "Cancel Confirm Move" at bounding box center [475, 195] width 346 height 30
click at [495, 200] on button "Confirm Move" at bounding box center [491, 194] width 66 height 15
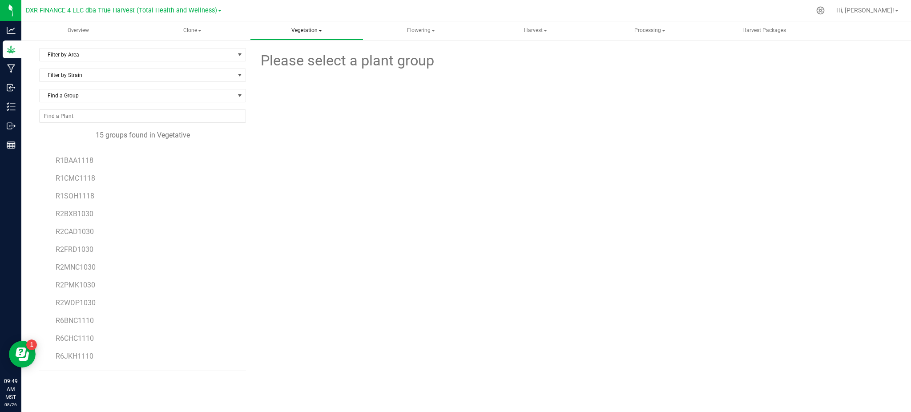
click at [324, 31] on span "Vegetation" at bounding box center [306, 31] width 113 height 18
click at [297, 59] on li "Veg plants" at bounding box center [306, 64] width 113 height 11
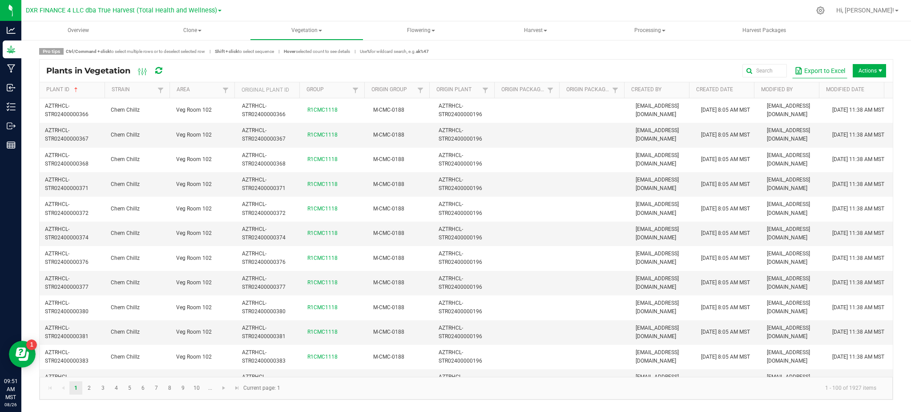
click at [809, 70] on button "Export to Excel" at bounding box center [819, 70] width 55 height 15
